Goal: Find specific page/section: Find specific page/section

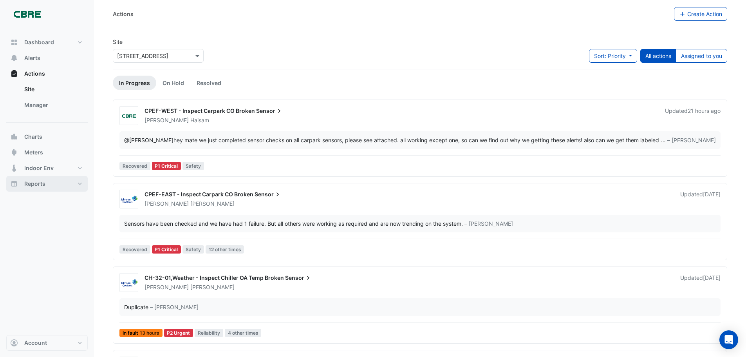
click at [86, 185] on button "Reports" at bounding box center [46, 184] width 81 height 16
select select "***"
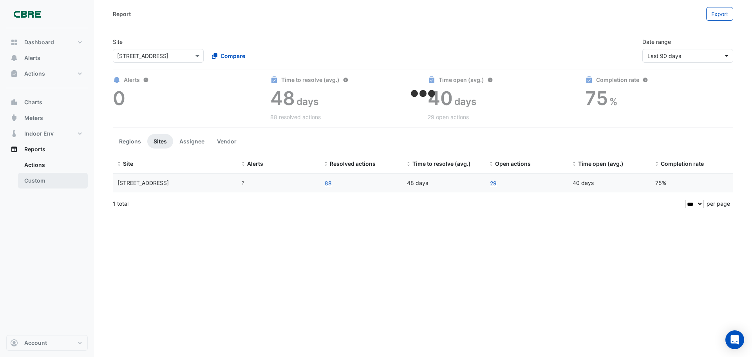
click at [83, 182] on link "Custom" at bounding box center [53, 181] width 70 height 16
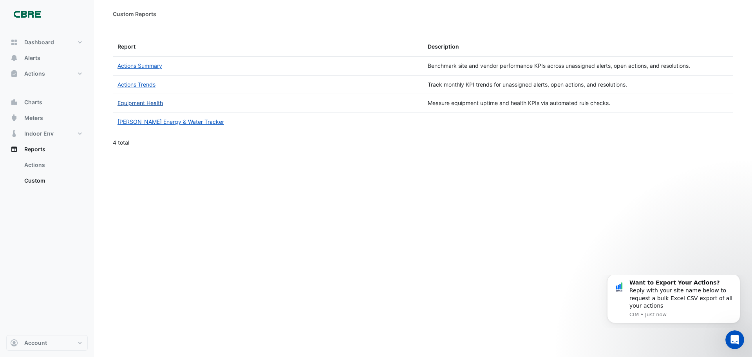
click at [147, 104] on link "Equipment Health" at bounding box center [139, 102] width 45 height 7
